Goal: Task Accomplishment & Management: Use online tool/utility

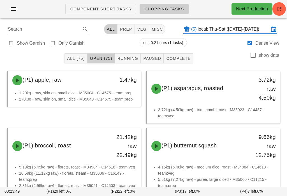
click at [10, 5] on button "button" at bounding box center [13, 9] width 18 height 10
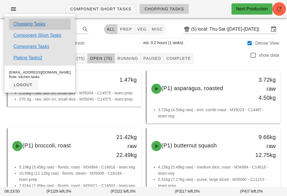
click at [39, 24] on link "Chopping Tasks" at bounding box center [29, 24] width 32 height 7
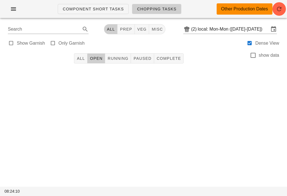
click at [233, 31] on input "local: Mon-Mon (Aug 11-Aug 11)" at bounding box center [233, 29] width 71 height 9
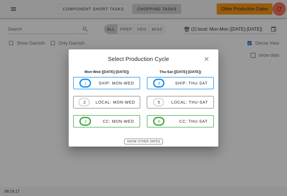
click at [197, 102] on div "local: Thu-Sat" at bounding box center [187, 102] width 44 height 4
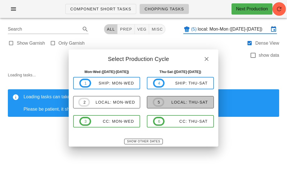
type input "local: Thu-Sat ([DATE]-[DATE])"
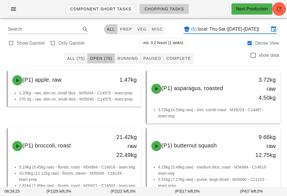
click at [139, 29] on span "veg" at bounding box center [142, 29] width 10 height 4
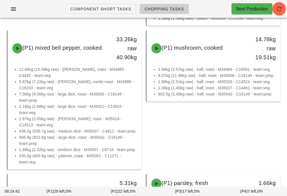
scroll to position [447, 0]
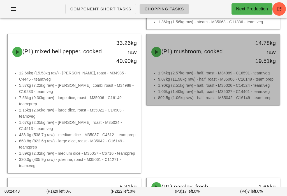
click at [259, 62] on div "14.78kg raw 19.51kg" at bounding box center [263, 51] width 26 height 27
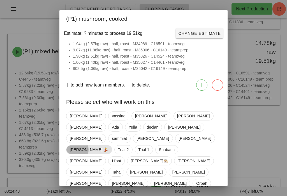
click at [109, 145] on span "[PERSON_NAME] 💃" at bounding box center [89, 149] width 39 height 8
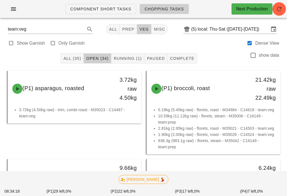
click at [129, 58] on span "Running (1)" at bounding box center [128, 58] width 28 height 4
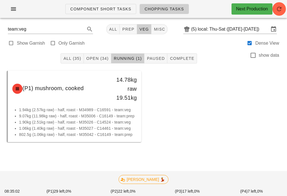
click at [101, 58] on span "Open (34)" at bounding box center [97, 58] width 23 height 4
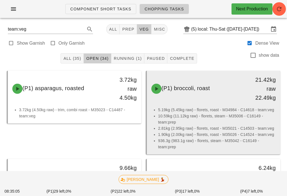
click at [220, 128] on li "2.81kg (2.95kg raw) - florets, roast - M35021 - C14503 - team:veg" at bounding box center [217, 128] width 118 height 6
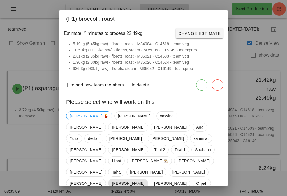
click at [148, 179] on span "[PERSON_NAME]" at bounding box center [128, 183] width 40 height 9
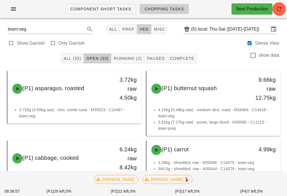
click at [129, 57] on span "Running (2)" at bounding box center [128, 58] width 28 height 4
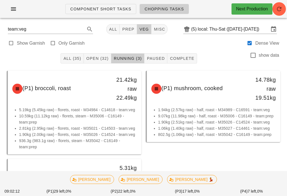
click at [126, 26] on button "prep" at bounding box center [128, 29] width 17 height 10
type input "team:prep"
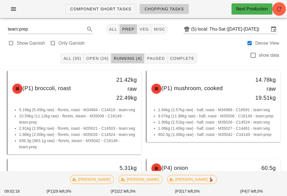
click at [108, 33] on button "All" at bounding box center [112, 29] width 13 height 10
click at [138, 27] on span "veg" at bounding box center [142, 29] width 10 height 4
type input "team:veg"
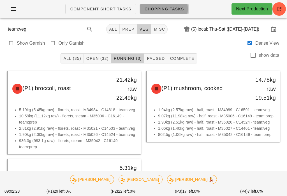
click at [174, 5] on link "Chopping Tasks" at bounding box center [164, 9] width 49 height 10
click at [179, 8] on span "Chopping Tasks" at bounding box center [165, 9] width 40 height 4
click at [140, 33] on button "veg" at bounding box center [144, 29] width 15 height 10
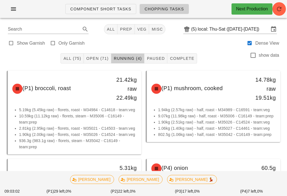
click at [120, 28] on span "prep" at bounding box center [126, 29] width 12 height 4
type input "team:prep"
click at [109, 24] on button "All" at bounding box center [112, 29] width 13 height 10
click at [178, 7] on span "Chopping Tasks" at bounding box center [165, 9] width 40 height 4
click at [139, 26] on button "veg" at bounding box center [142, 29] width 15 height 10
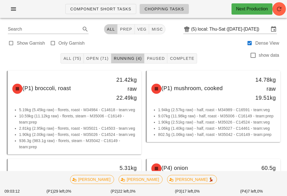
type input "team:veg"
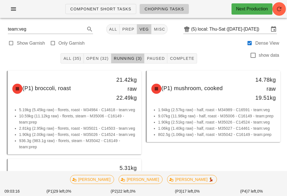
click at [104, 58] on span "Open (32)" at bounding box center [97, 58] width 23 height 4
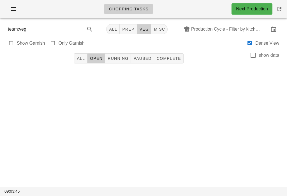
click at [121, 55] on button "Running" at bounding box center [118, 58] width 26 height 10
click at [100, 56] on span "Open" at bounding box center [96, 58] width 13 height 4
click at [126, 24] on button "prep" at bounding box center [128, 29] width 17 height 10
type input "team:prep"
click at [124, 54] on button "Running" at bounding box center [118, 58] width 26 height 10
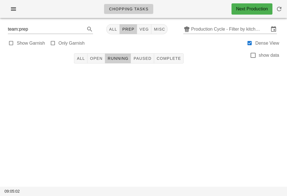
click at [286, 6] on span "button" at bounding box center [279, 9] width 13 height 7
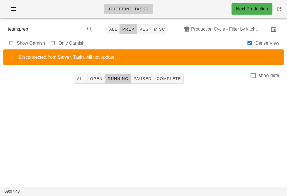
click at [15, 4] on button "button" at bounding box center [13, 9] width 18 height 10
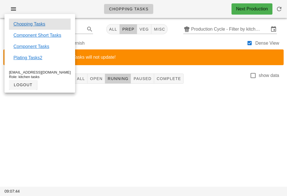
click at [36, 22] on link "Chopping Tasks" at bounding box center [29, 24] width 32 height 7
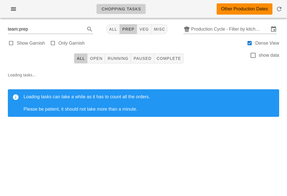
click at [221, 27] on input "Production Cycle - Filter by kitchen production schedules" at bounding box center [230, 29] width 78 height 9
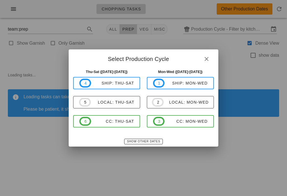
click at [125, 104] on div "local: Thu-Sat" at bounding box center [113, 102] width 44 height 4
type input "local: Thu-Sat ([DATE]-[DATE])"
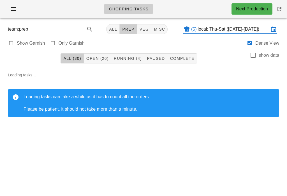
click at [120, 31] on button "prep" at bounding box center [128, 29] width 17 height 10
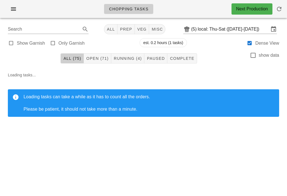
click at [110, 27] on span "All" at bounding box center [111, 29] width 8 height 4
click at [102, 63] on button "Open (71)" at bounding box center [98, 58] width 28 height 10
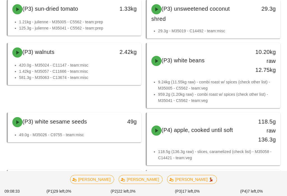
scroll to position [2313, 0]
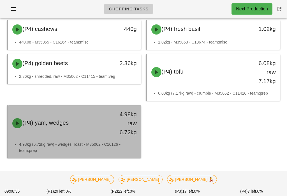
click at [91, 132] on div "(P4) yam, wedges" at bounding box center [58, 123] width 99 height 17
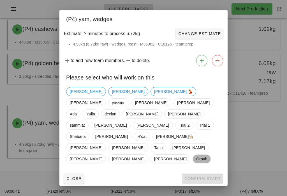
click at [197, 155] on span "Orpah" at bounding box center [202, 159] width 11 height 8
click at [206, 174] on button "Confirm Start" at bounding box center [202, 179] width 41 height 10
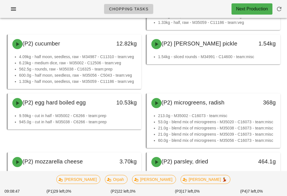
scroll to position [1399, 0]
